Goal: Information Seeking & Learning: Compare options

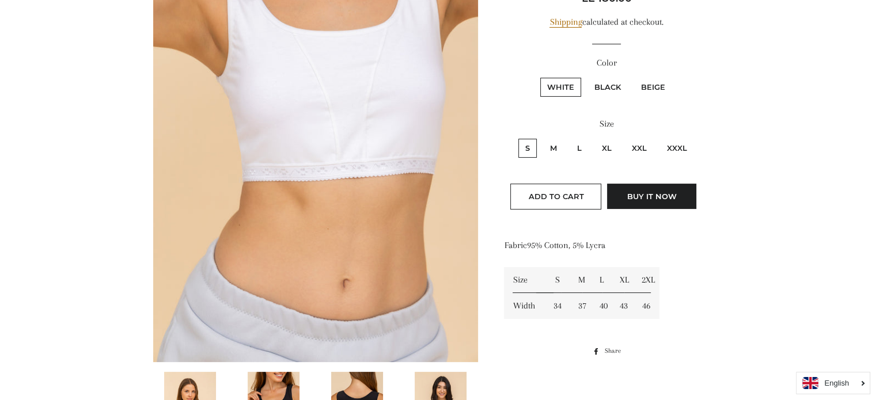
scroll to position [346, 0]
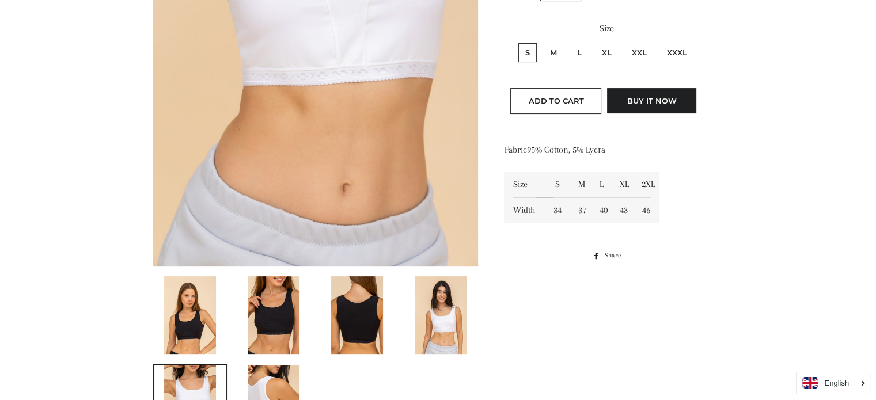
click at [346, 304] on img at bounding box center [357, 316] width 52 height 78
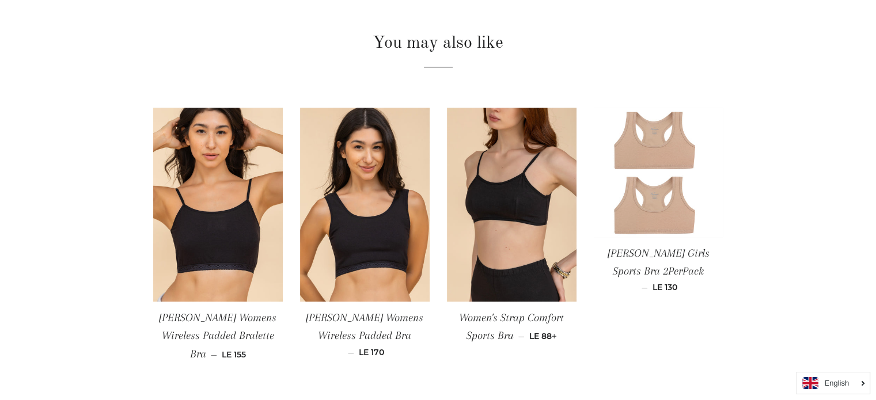
click at [657, 220] on img at bounding box center [659, 173] width 130 height 130
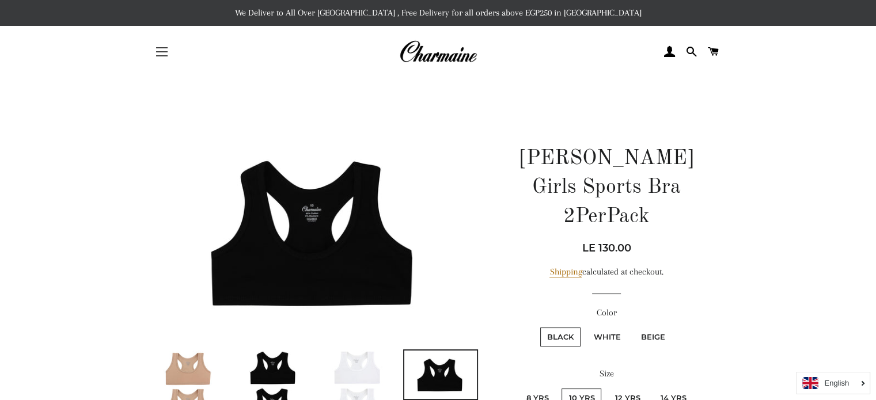
click at [158, 49] on button "Site navigation" at bounding box center [161, 51] width 29 height 29
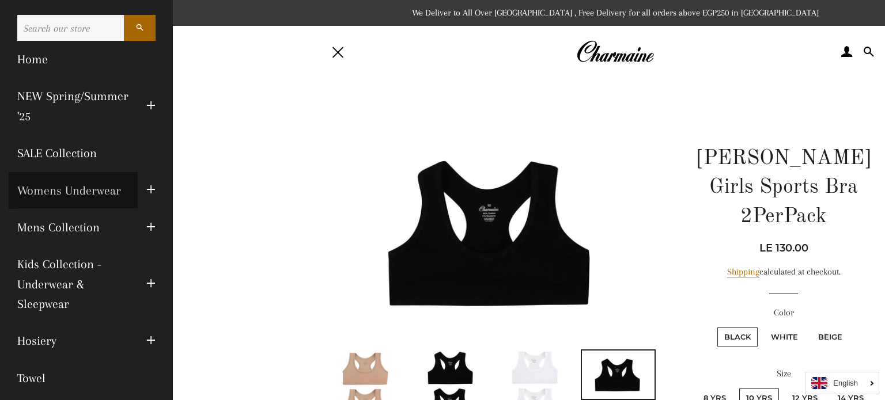
click at [80, 184] on link "Womens Underwear" at bounding box center [73, 190] width 129 height 37
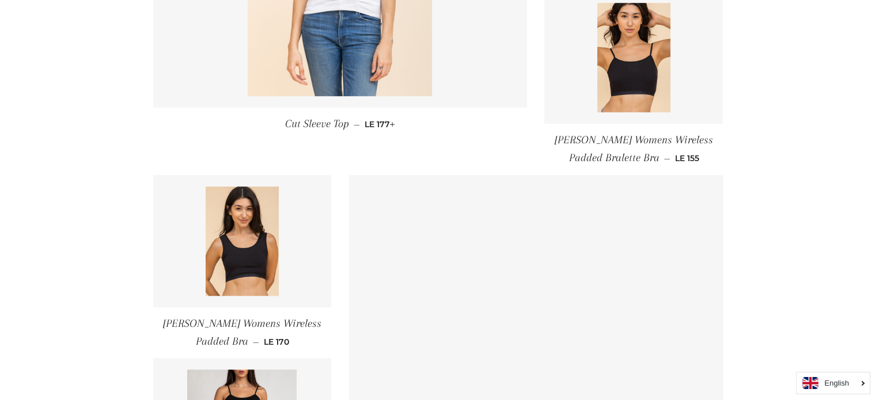
scroll to position [807, 0]
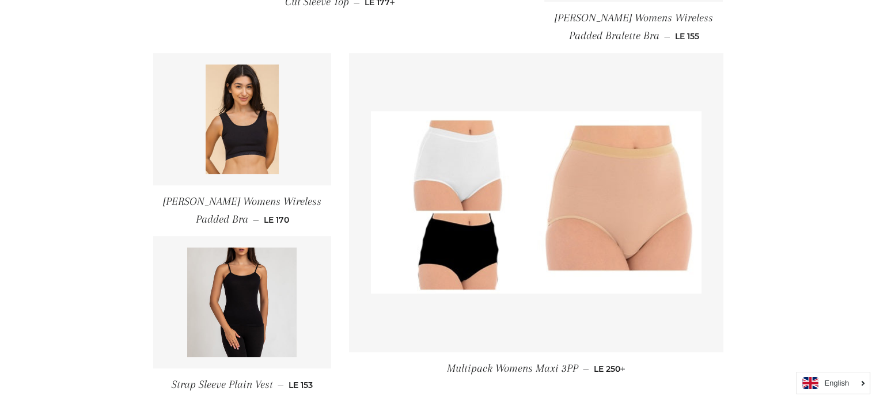
click at [242, 209] on link "[PERSON_NAME] Womens Wireless Padded Bra — Regular price LE 170" at bounding box center [242, 211] width 179 height 51
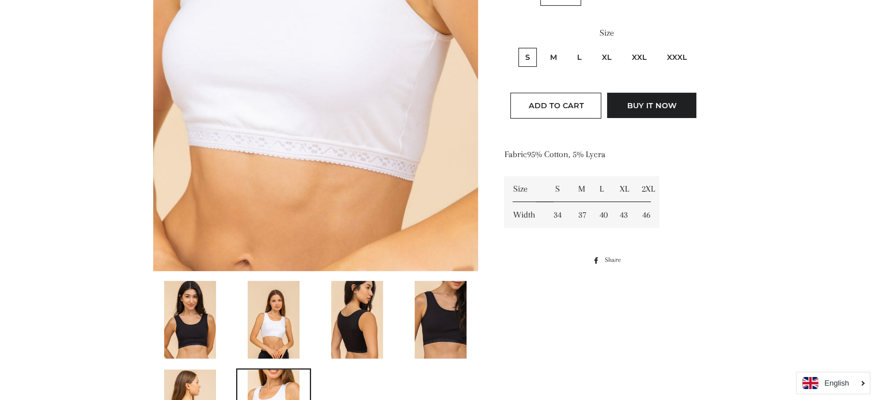
scroll to position [461, 0]
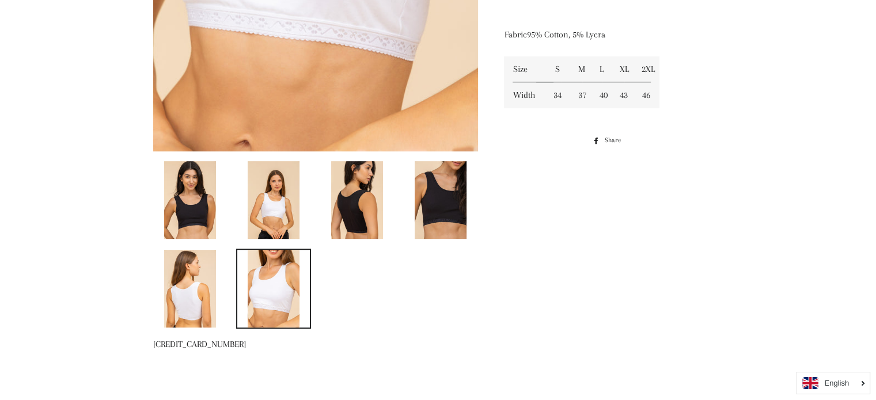
click at [258, 279] on img at bounding box center [274, 289] width 52 height 78
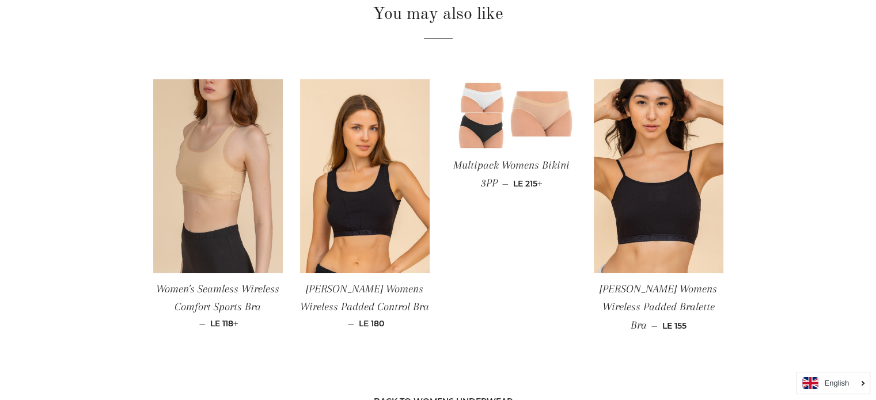
scroll to position [864, 0]
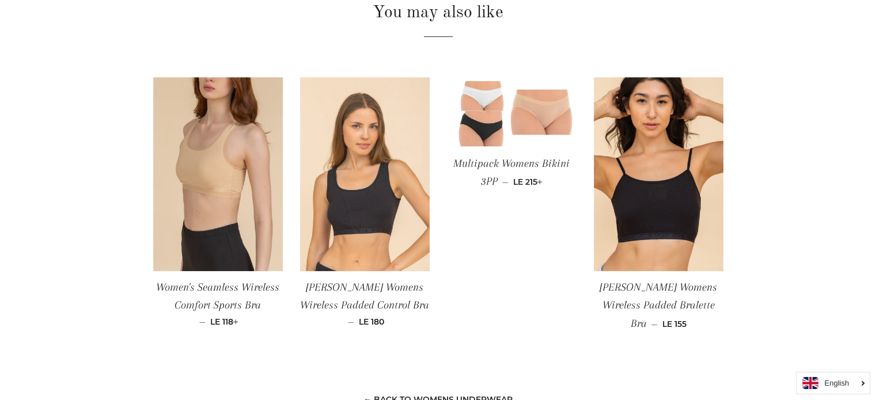
click at [364, 211] on img at bounding box center [365, 174] width 130 height 195
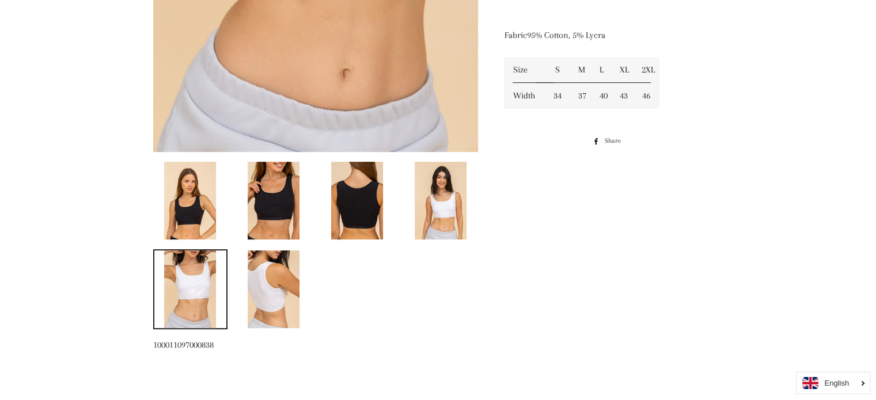
scroll to position [461, 0]
click at [274, 302] on img at bounding box center [274, 289] width 52 height 78
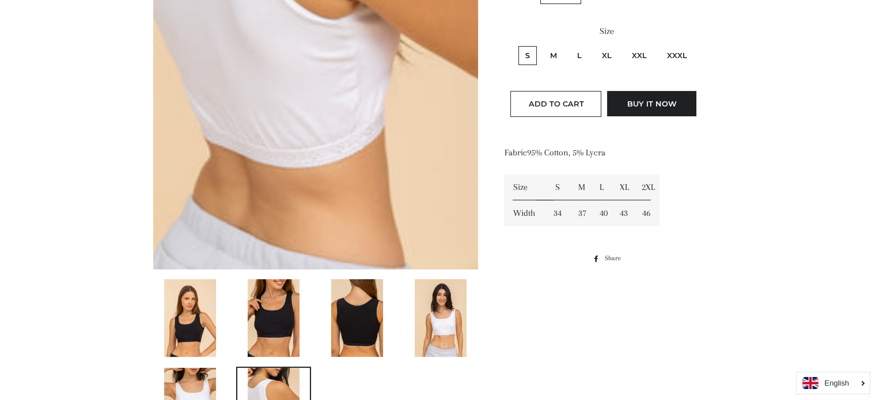
scroll to position [403, 0]
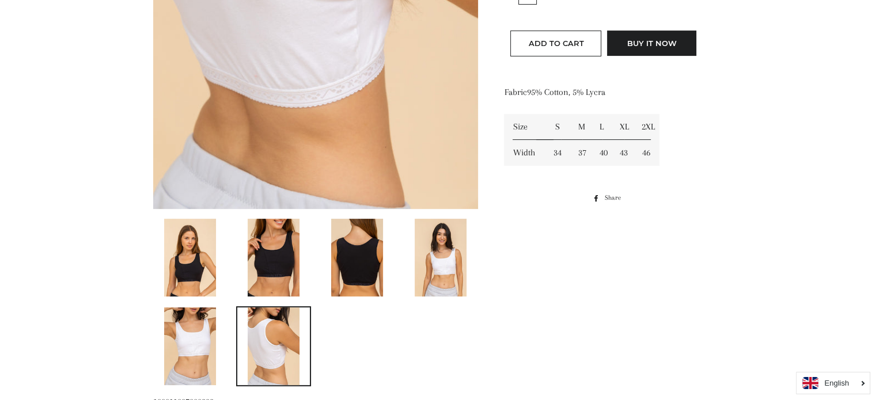
click at [258, 256] on img at bounding box center [274, 258] width 52 height 78
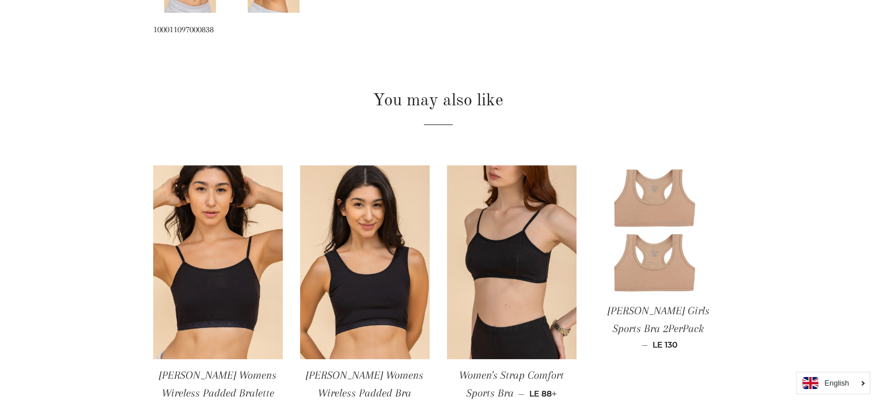
scroll to position [373, 0]
